Goal: Browse casually

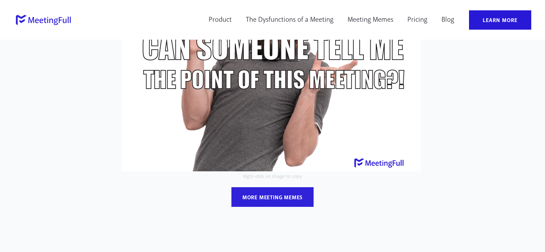
scroll to position [172, 0]
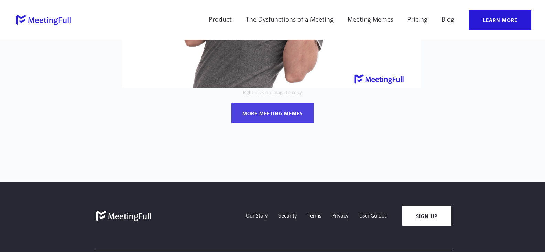
click at [265, 111] on div "more meeting memes" at bounding box center [273, 113] width 60 height 7
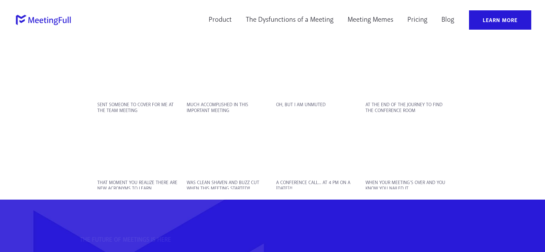
scroll to position [1331, 0]
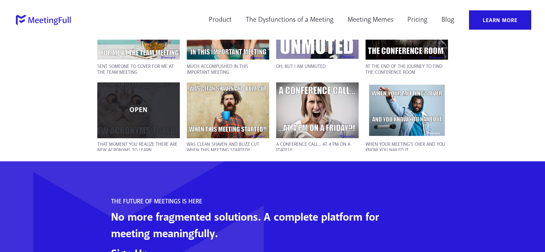
click at [124, 115] on div "OPEN" at bounding box center [138, 110] width 83 height 56
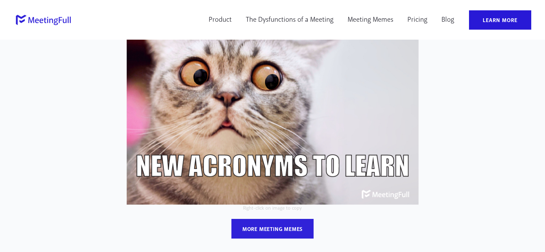
scroll to position [34, 0]
